Goal: Find specific page/section: Find specific page/section

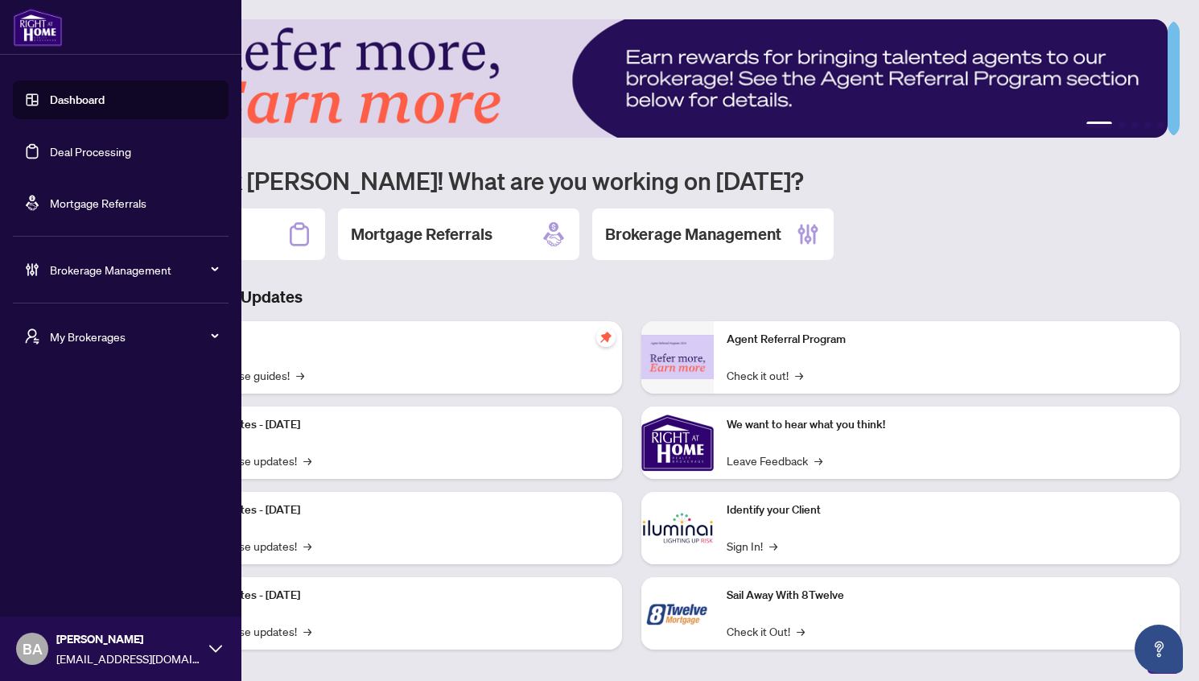
click at [90, 331] on span "My Brokerages" at bounding box center [133, 337] width 167 height 18
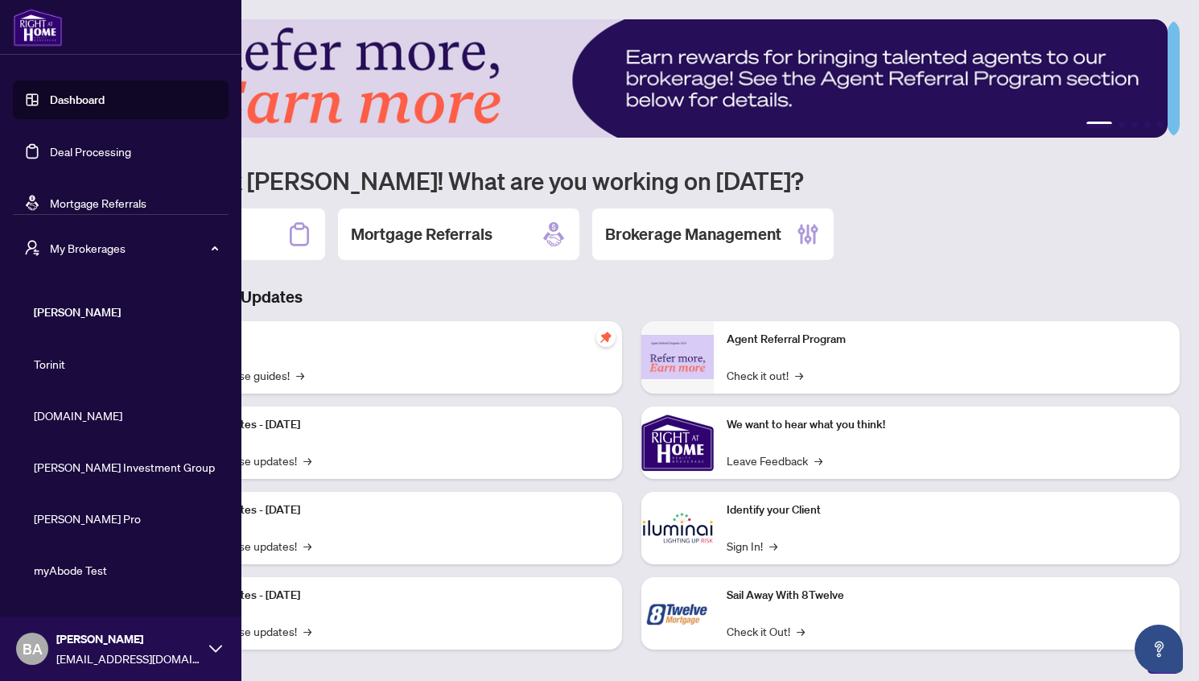
click at [97, 414] on span "Property.ca" at bounding box center [126, 415] width 184 height 18
